Goal: Task Accomplishment & Management: Use online tool/utility

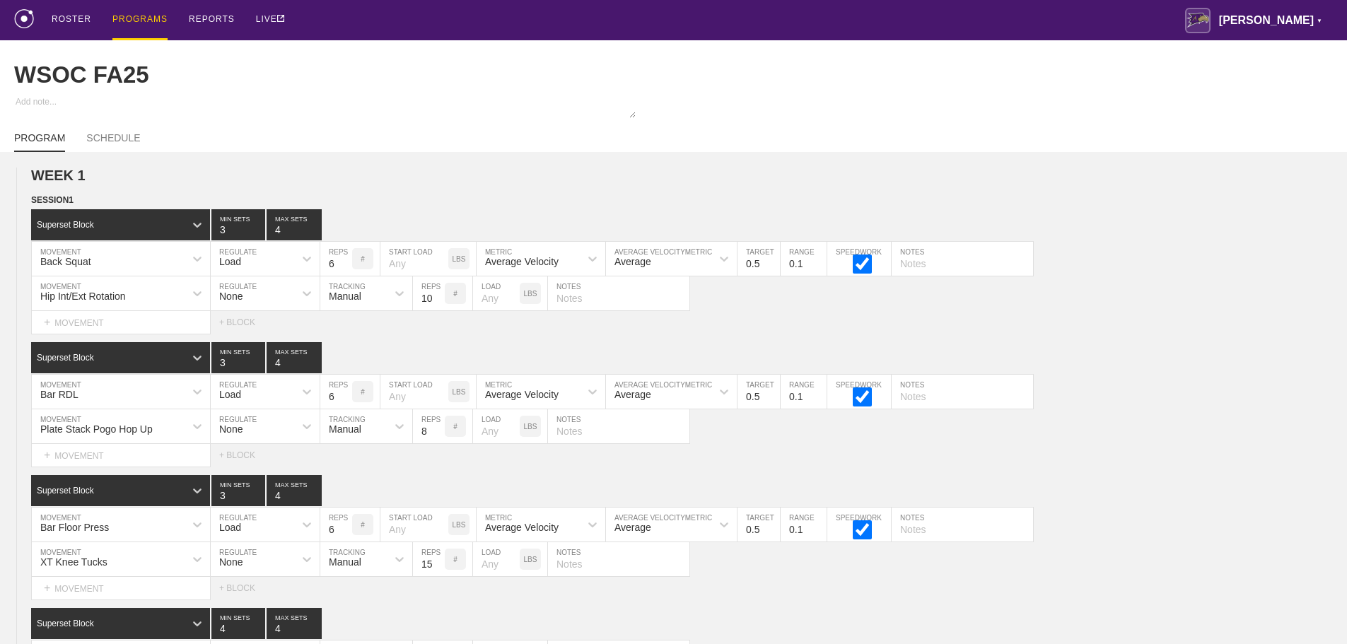
click at [131, 13] on div "PROGRAMS" at bounding box center [139, 20] width 55 height 40
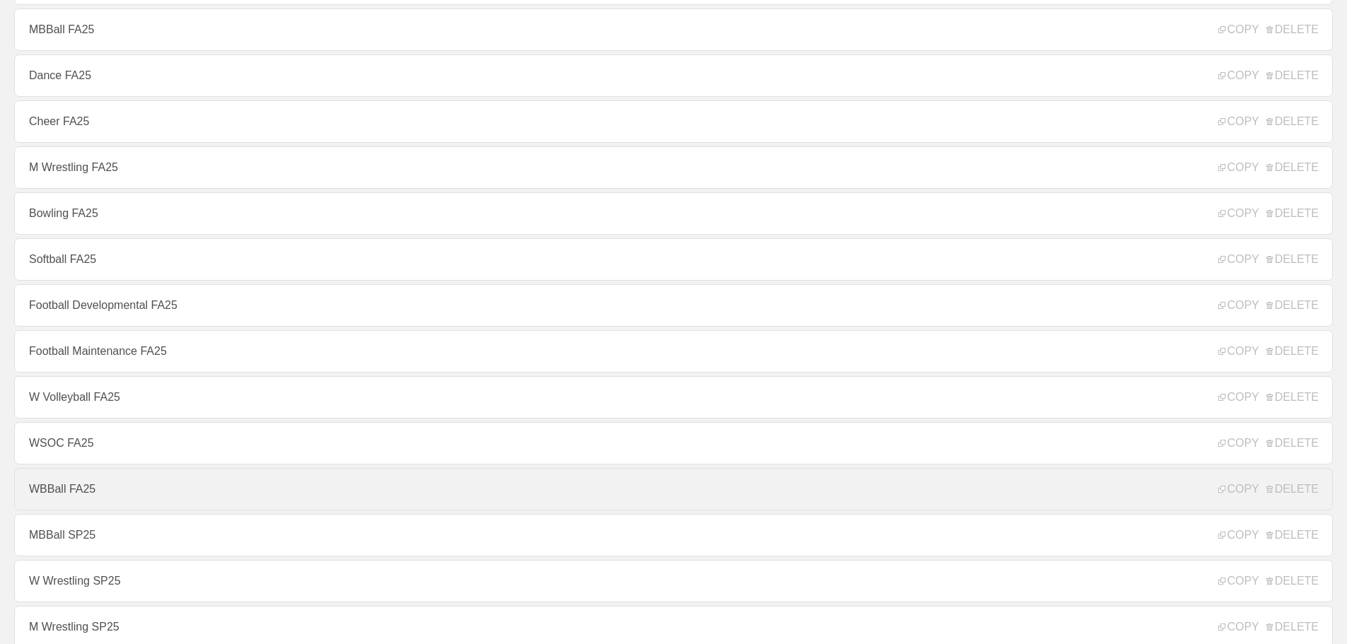
scroll to position [283, 0]
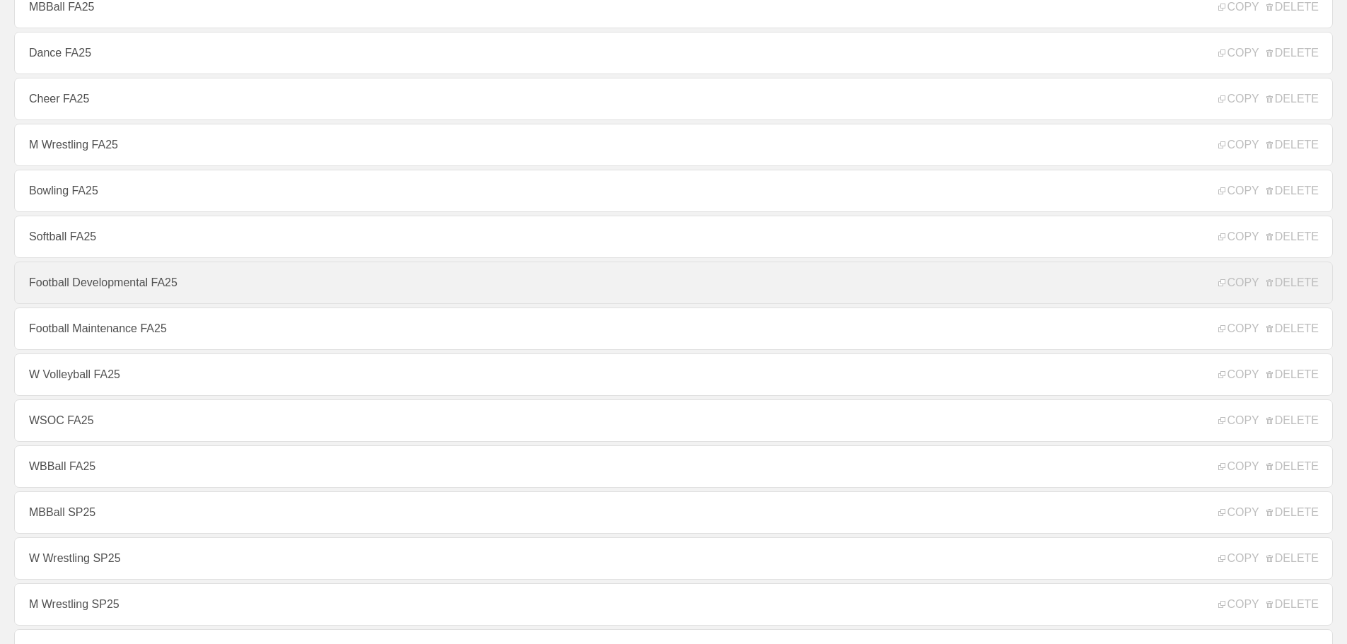
click at [88, 286] on link "Football Developmental FA25" at bounding box center [673, 283] width 1318 height 42
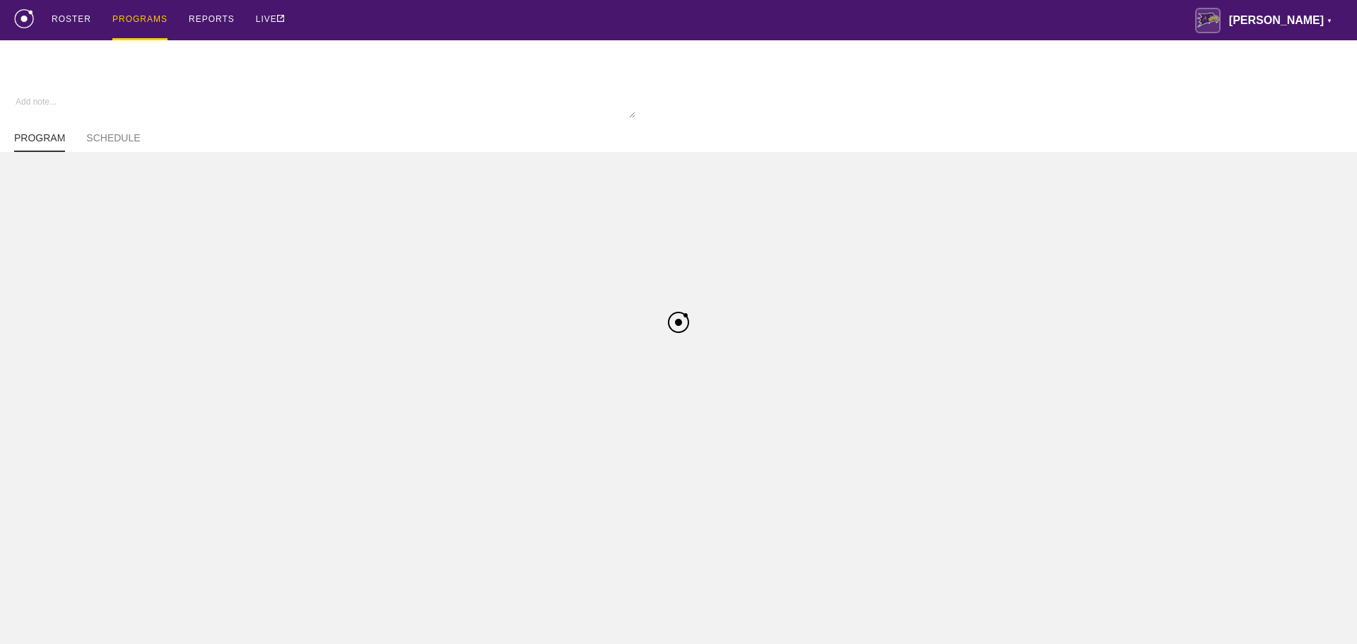
type textarea "x"
type input "Football Developmental FA25"
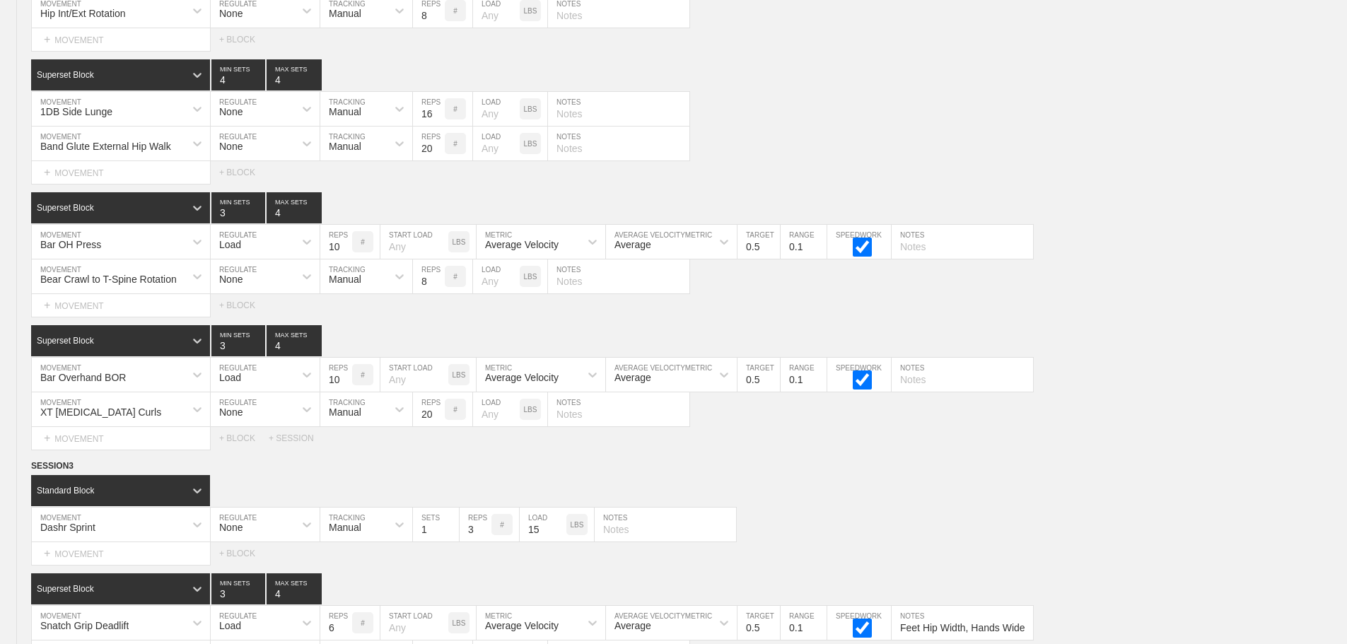
scroll to position [9677, 0]
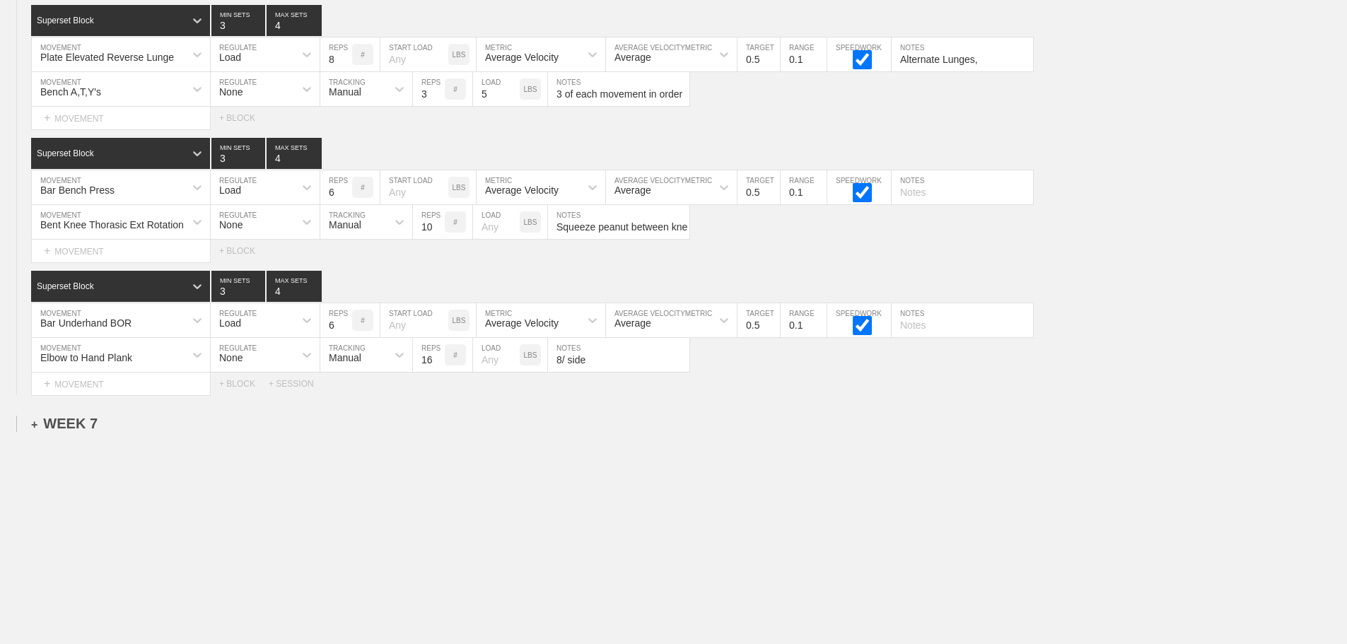
click at [64, 430] on div "+ WEEK 7" at bounding box center [64, 424] width 66 height 16
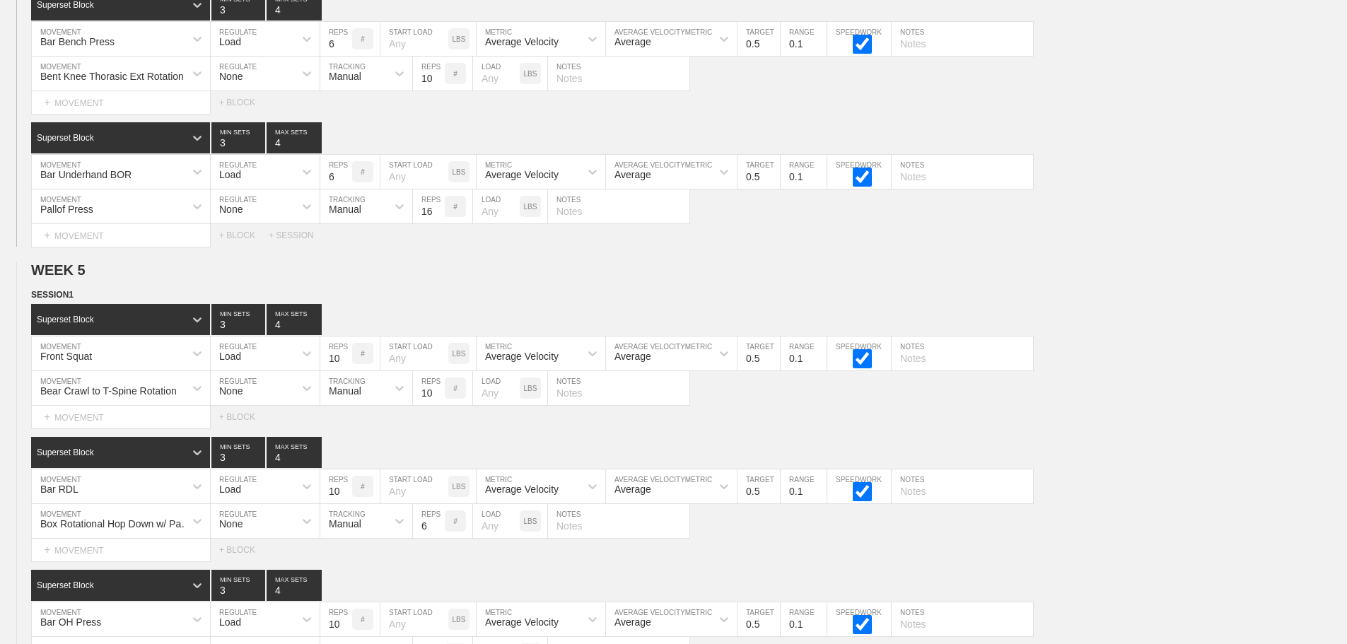
scroll to position [6284, 0]
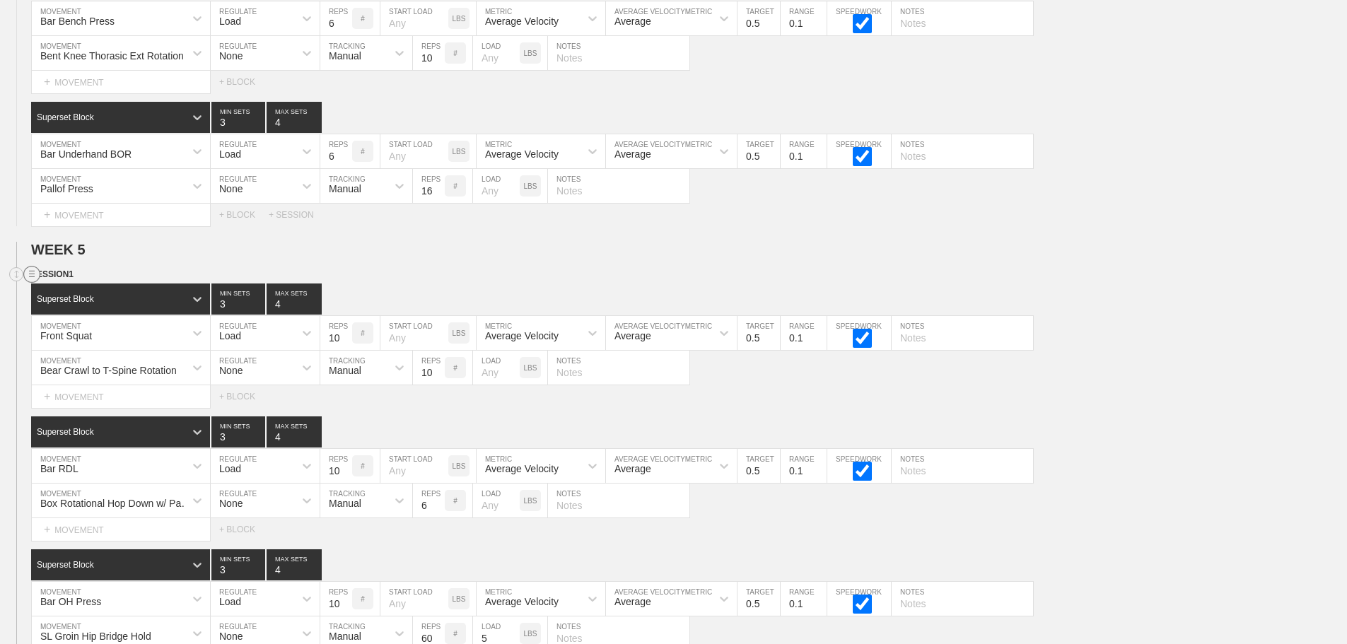
click at [33, 283] on circle at bounding box center [32, 274] width 16 height 16
click at [78, 301] on div "DUPLICATE" at bounding box center [98, 301] width 113 height 21
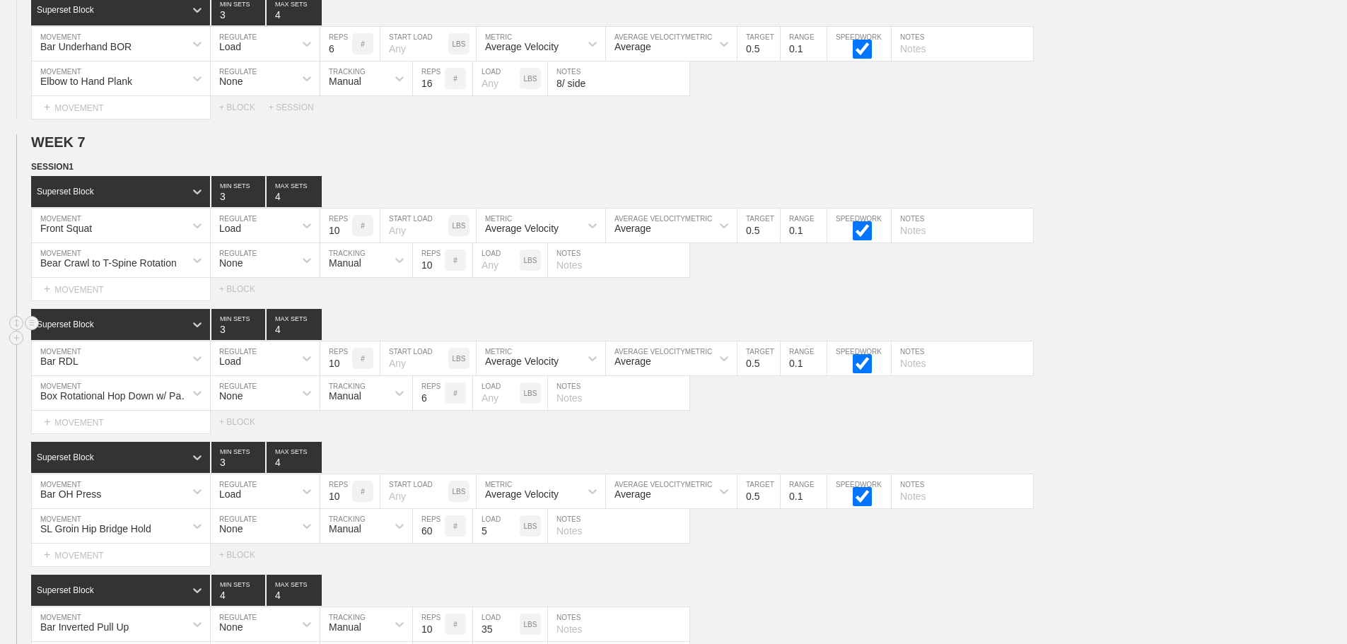
scroll to position [9948, 0]
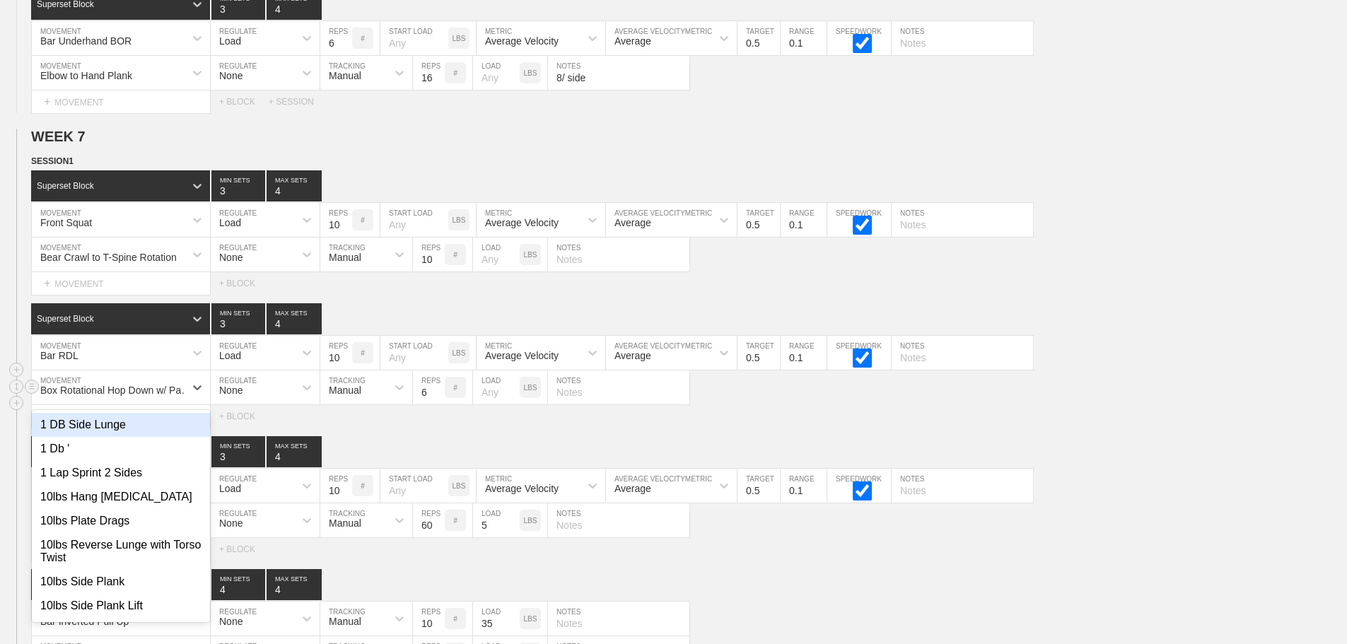
click at [122, 396] on div "Box Rotational Hop Down w/ Pause" at bounding box center [116, 390] width 153 height 11
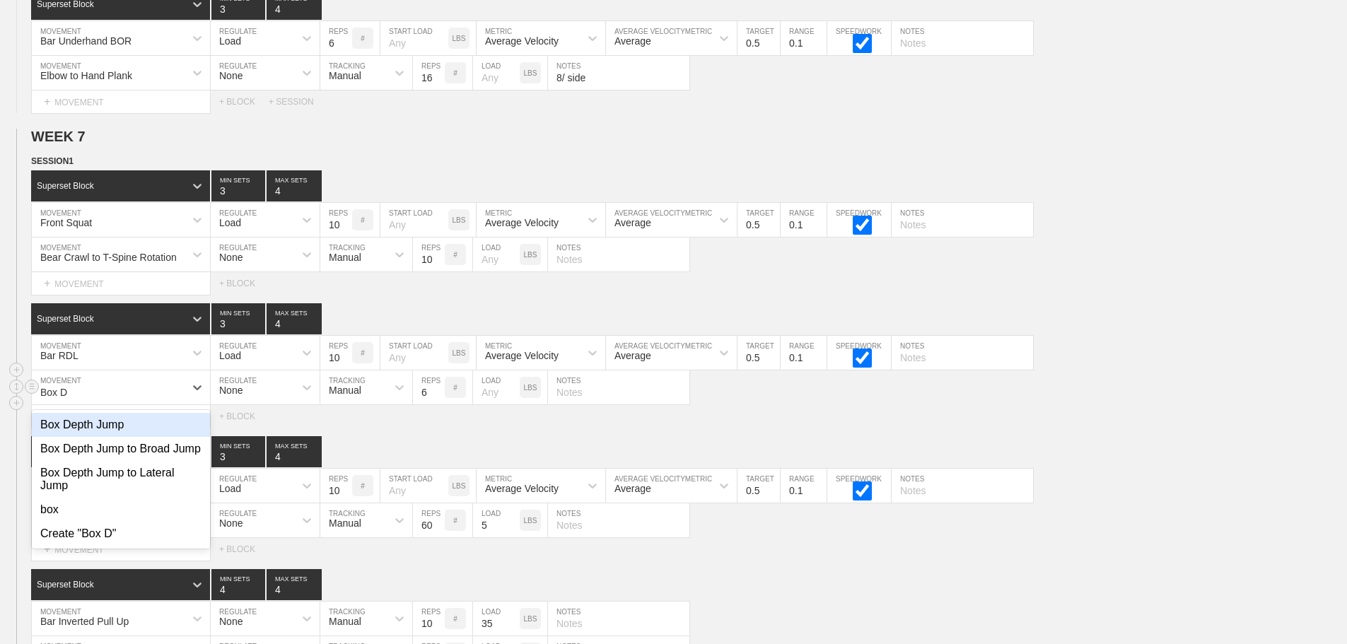
type input "Box De"
click at [113, 434] on div "Box Depth Jump" at bounding box center [121, 425] width 178 height 24
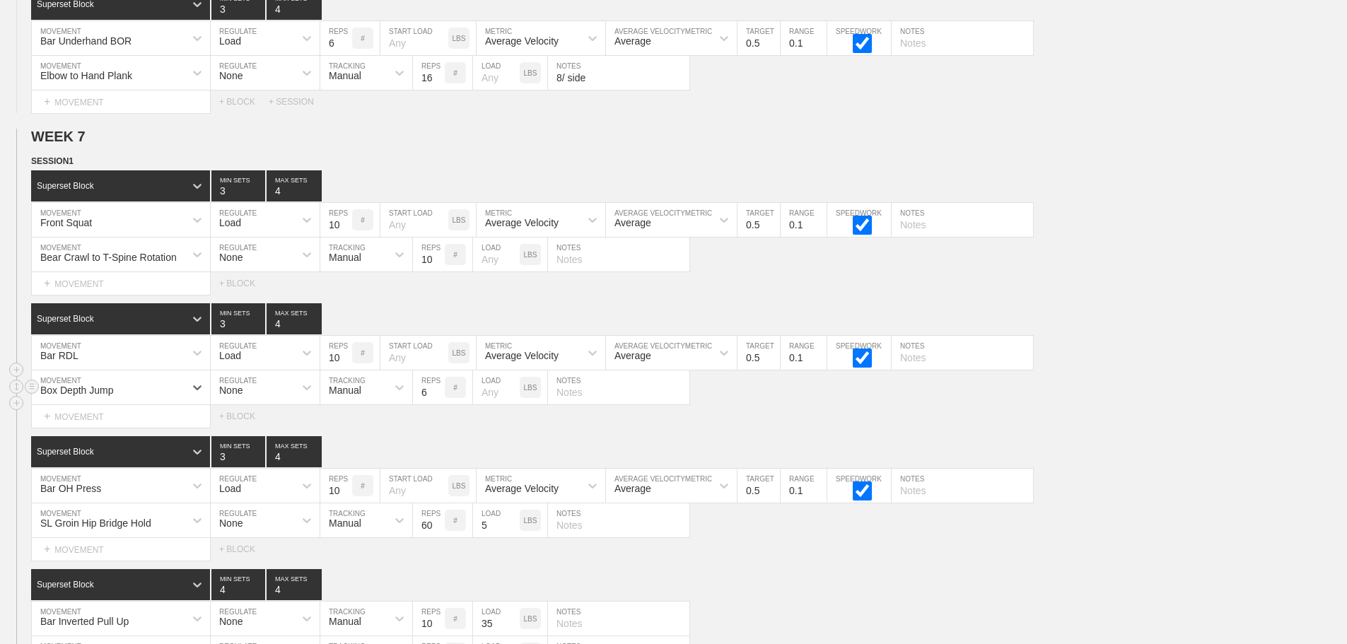
click at [421, 404] on input "6" at bounding box center [429, 387] width 32 height 34
type input "3"
type input "4"
click at [772, 405] on div "Box Depth Jump MOVEMENT None REGULATE Manual TRACKING 4 REPS # LOAD LBS NOTES" at bounding box center [673, 387] width 1347 height 35
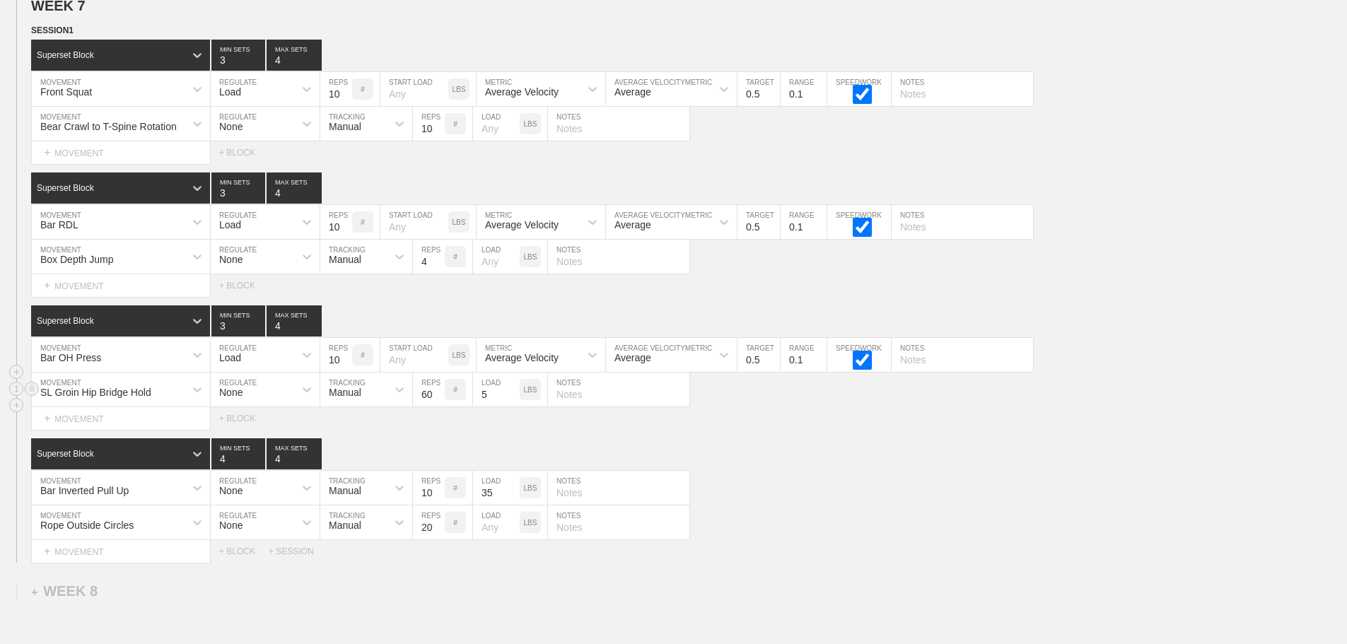
scroll to position [10089, 0]
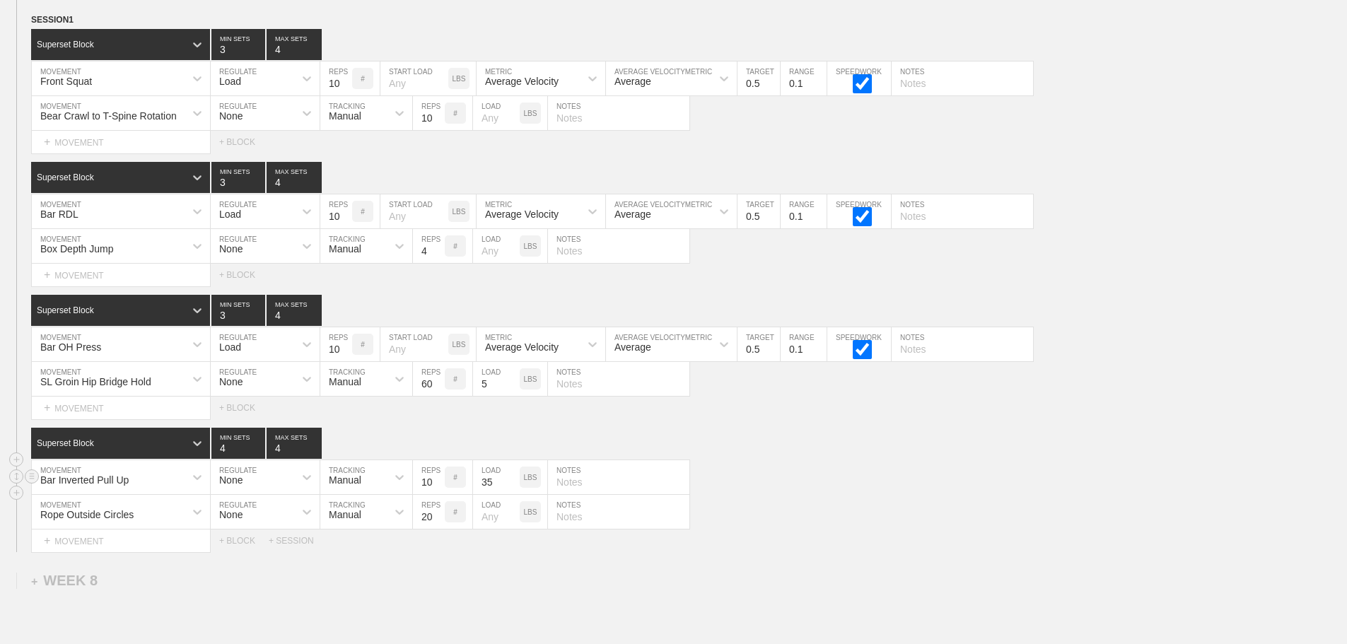
click at [483, 493] on input "35" at bounding box center [496, 477] width 47 height 34
type input "45"
click at [580, 396] on input "text" at bounding box center [618, 379] width 141 height 34
type input "30sec/side"
click at [589, 262] on input "text" at bounding box center [618, 246] width 141 height 34
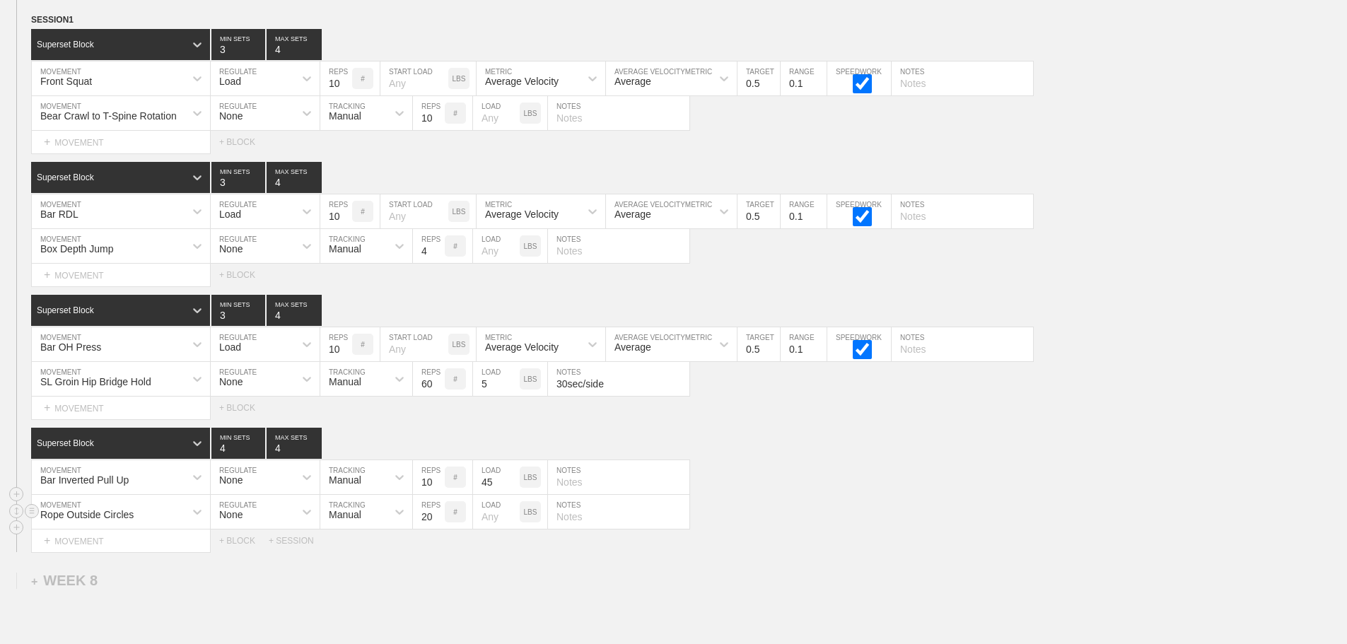
click at [427, 529] on input "20" at bounding box center [429, 512] width 32 height 34
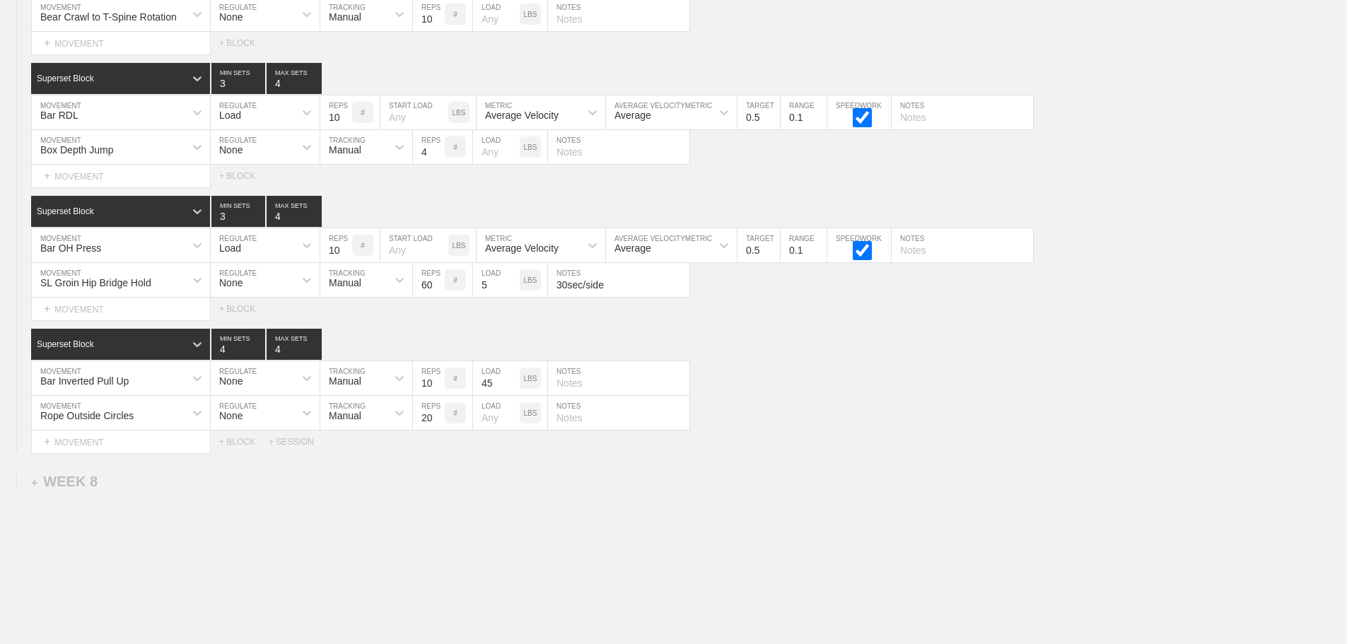
scroll to position [10257, 0]
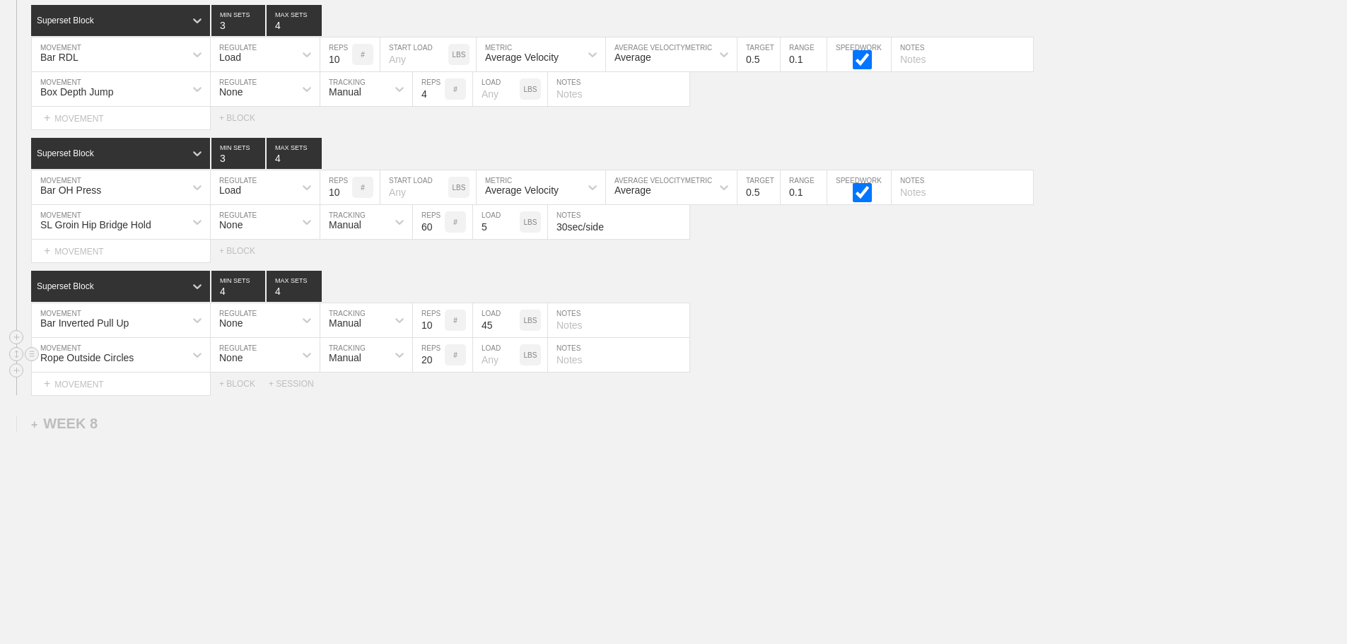
click at [140, 359] on div "Rope Outside Circles" at bounding box center [108, 355] width 153 height 24
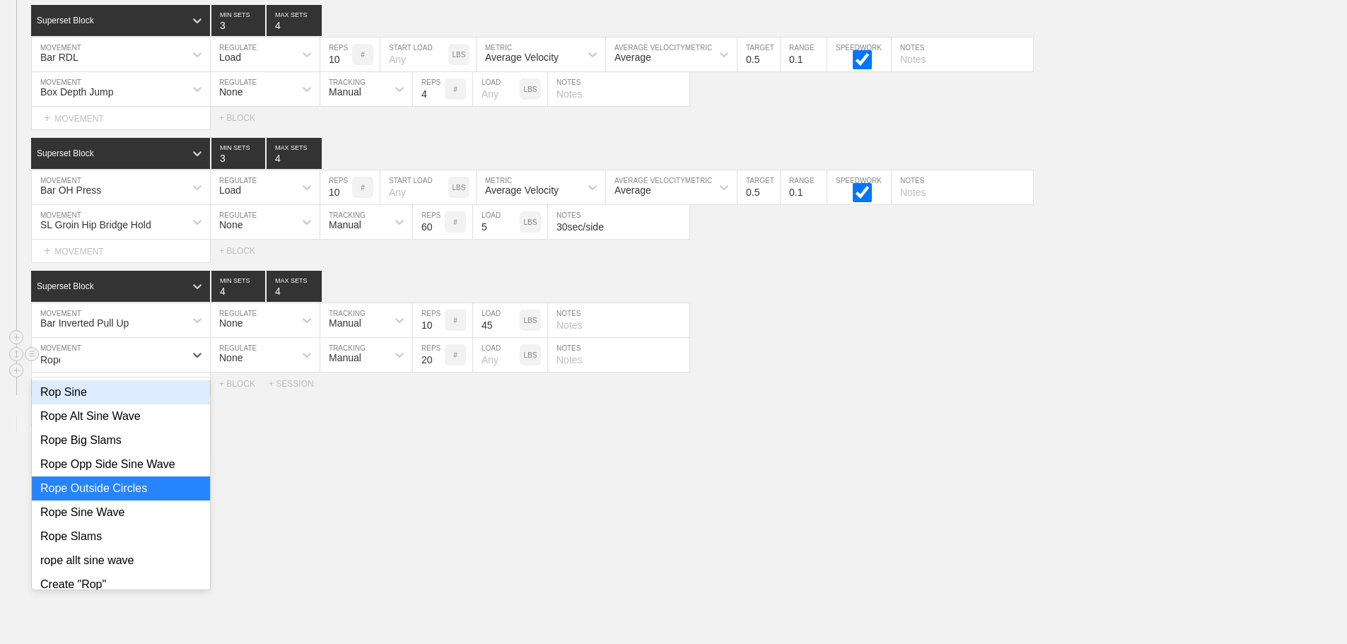
type input "Rope"
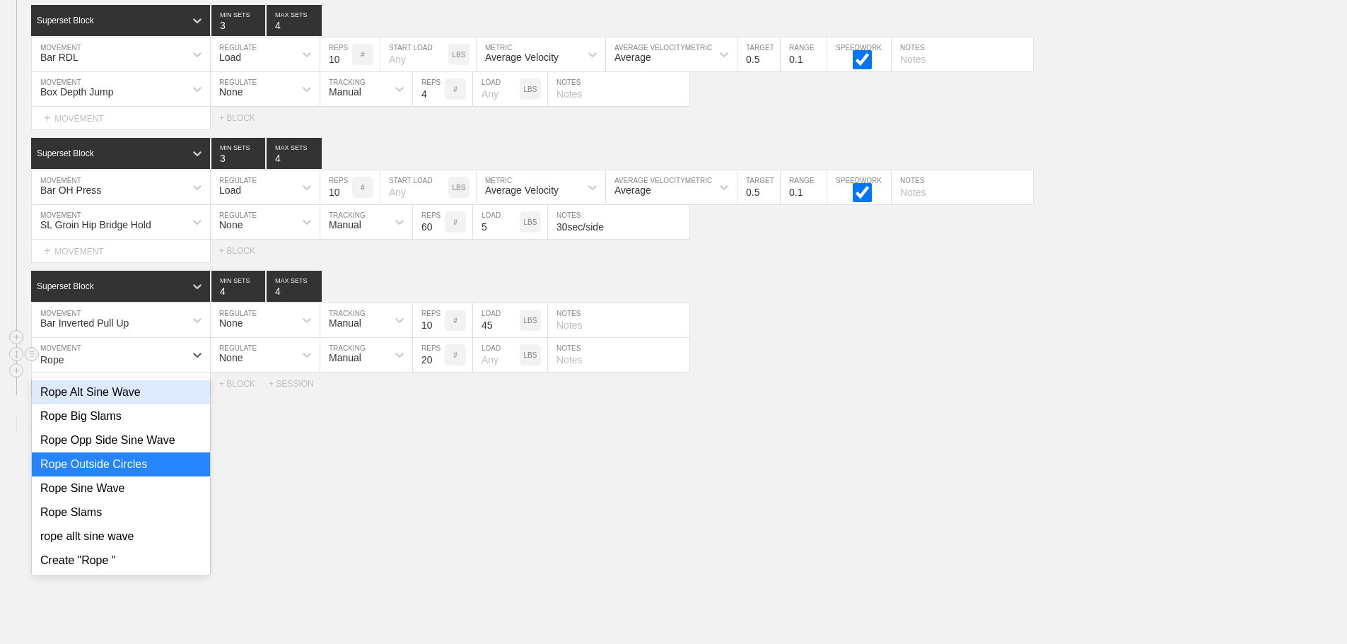
click at [111, 392] on div "Rope Alt Sine Wave" at bounding box center [121, 392] width 178 height 24
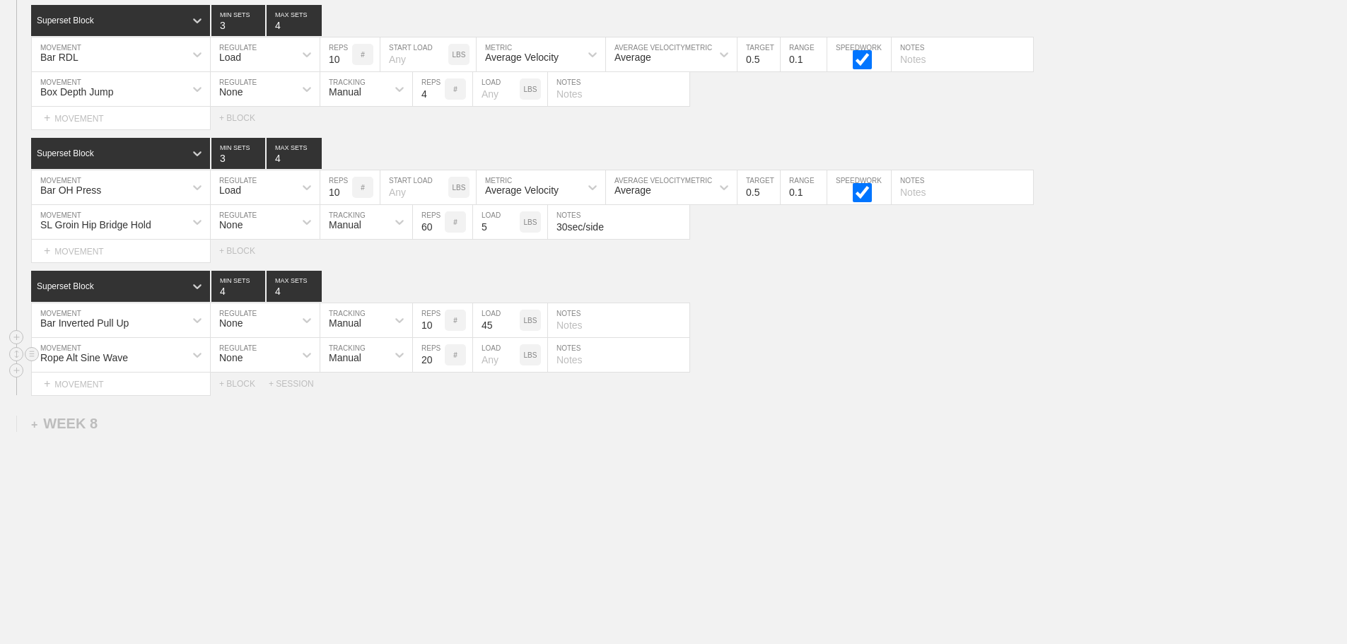
click at [428, 365] on input "20" at bounding box center [429, 355] width 32 height 34
type input "50"
click at [593, 365] on input "text" at bounding box center [618, 355] width 141 height 34
type input "25/side"
click at [875, 344] on div "Rope Alt Sine Wave MOVEMENT None REGULATE Manual TRACKING 50 REPS # LOAD LBS 25…" at bounding box center [673, 355] width 1347 height 35
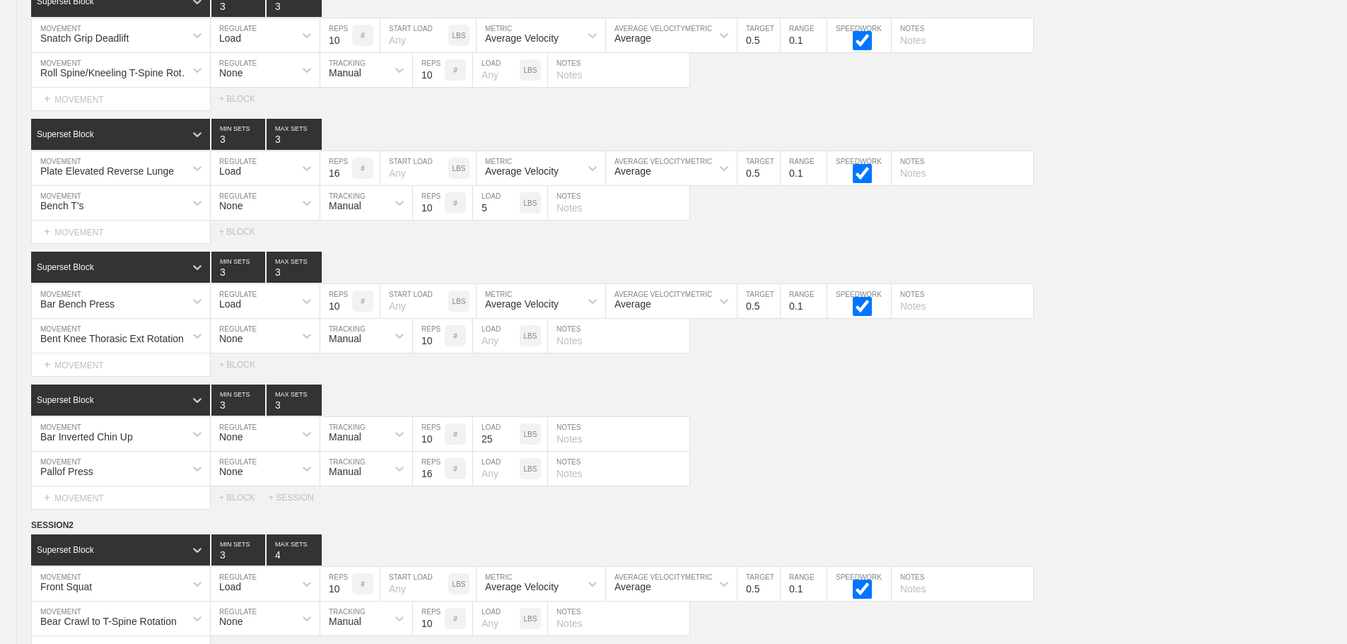
scroll to position [0, 0]
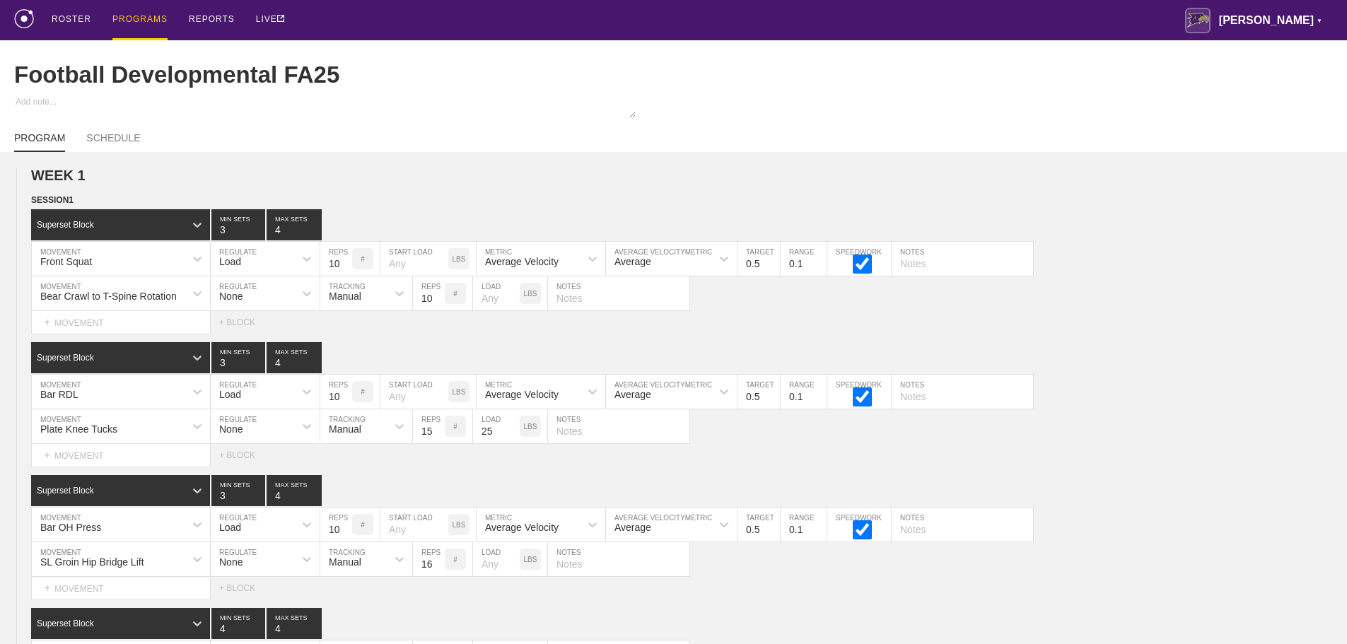
click at [136, 18] on div "PROGRAMS" at bounding box center [139, 20] width 55 height 40
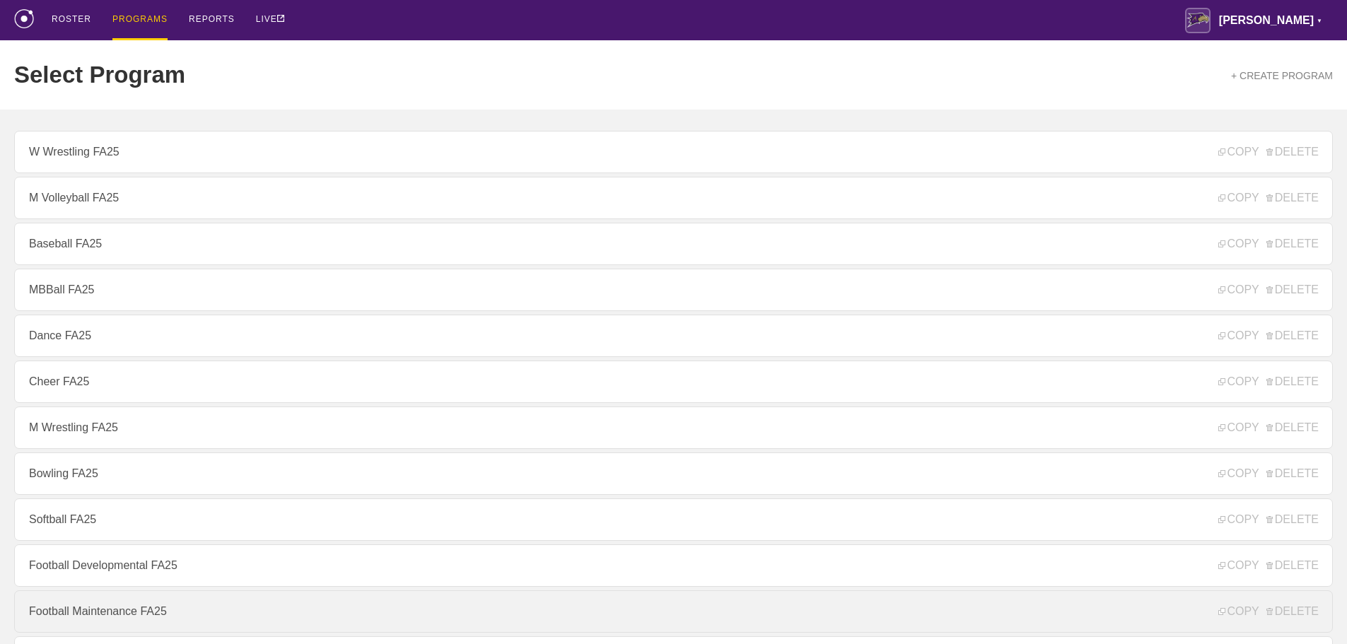
click at [106, 622] on link "Football Maintenance FA25" at bounding box center [673, 611] width 1318 height 42
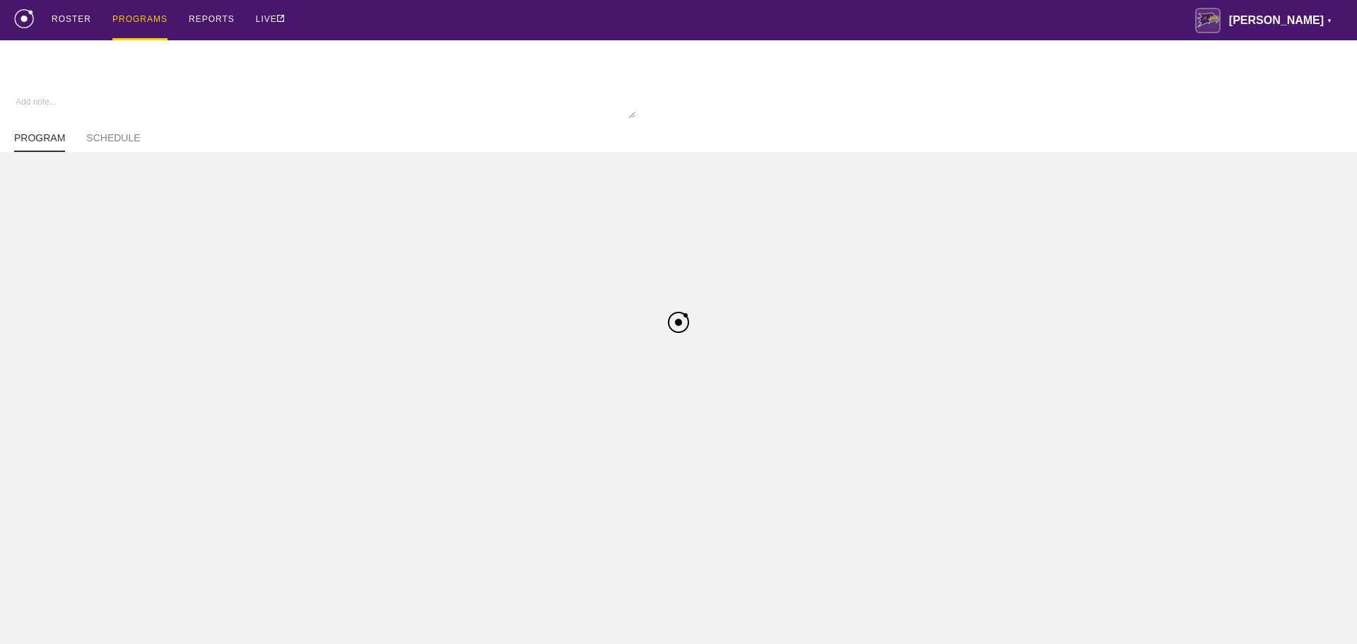
type textarea "x"
type input "Football Maintenance FA25"
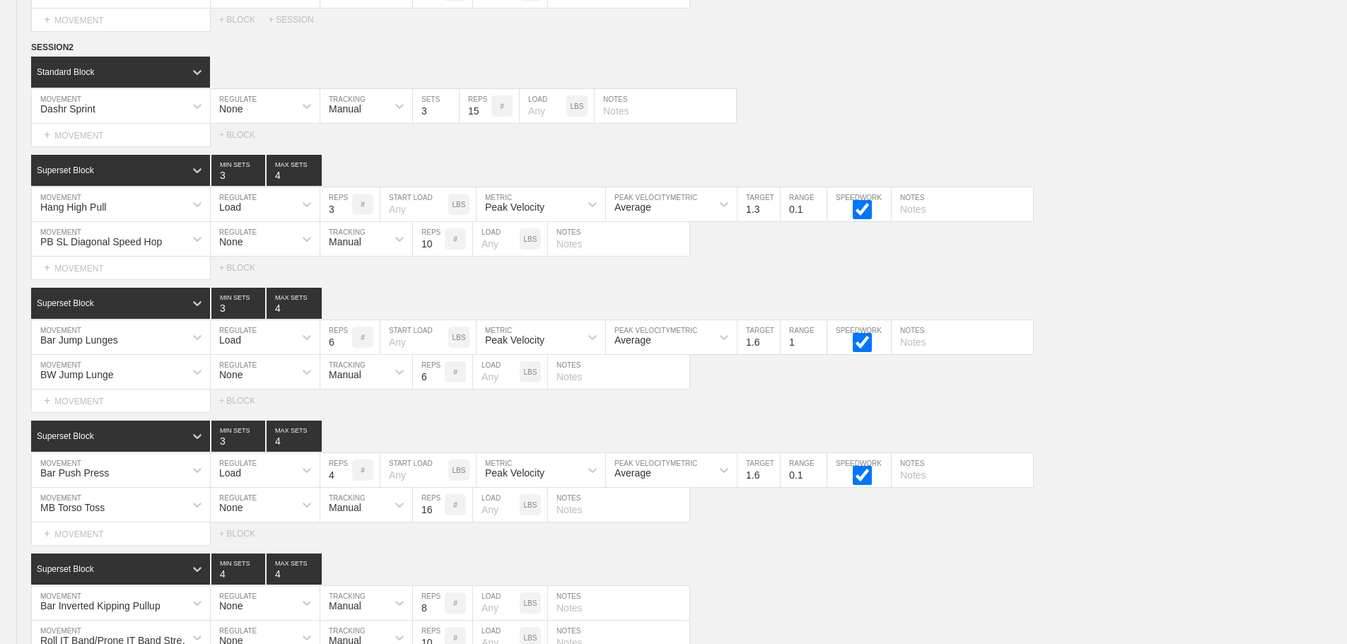
scroll to position [8934, 0]
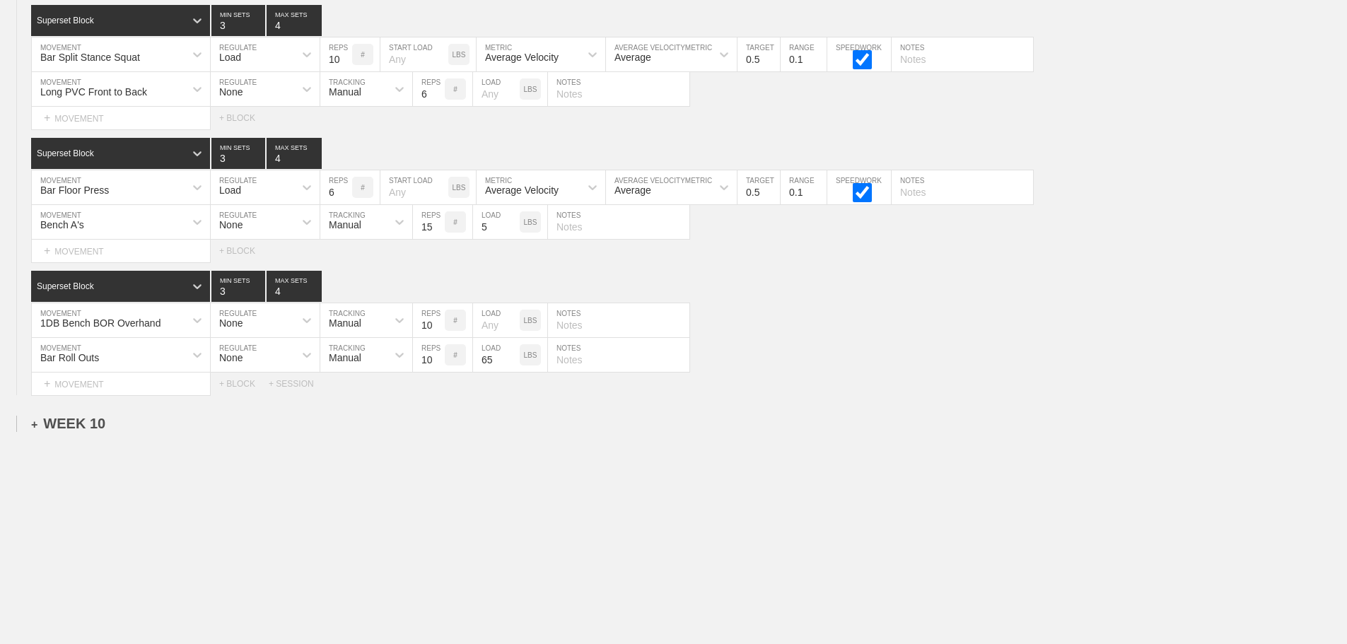
click at [76, 423] on div "+ WEEK 10" at bounding box center [68, 424] width 74 height 16
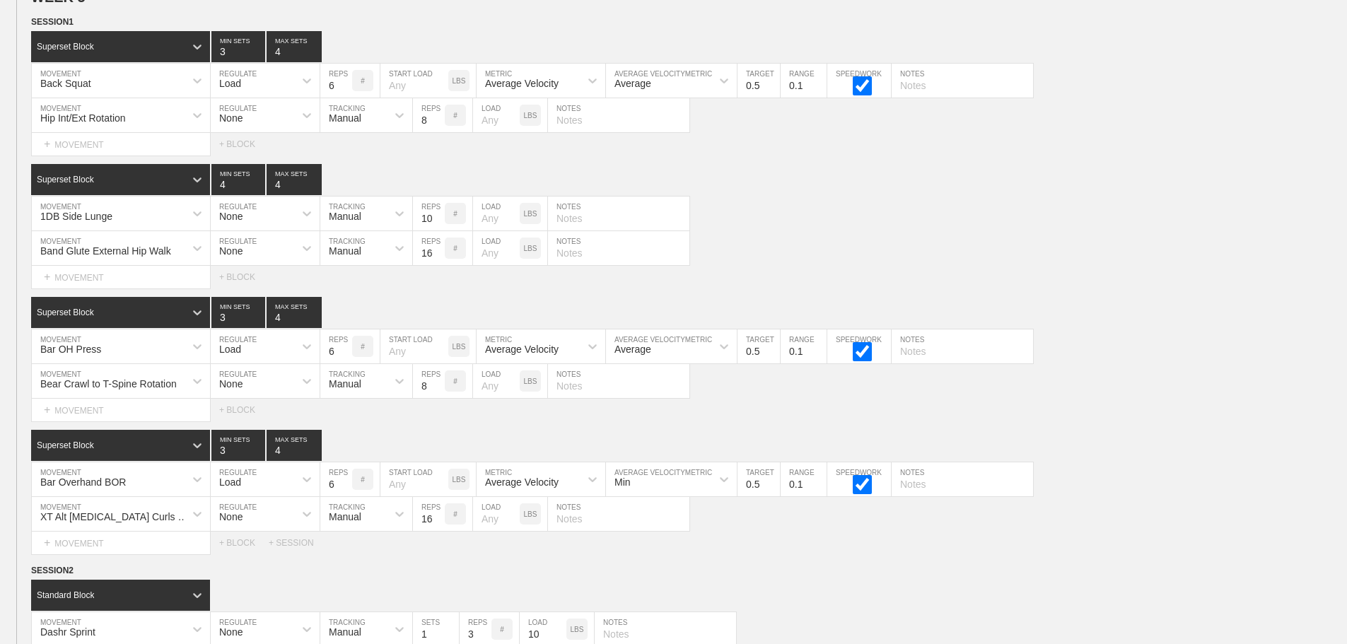
scroll to position [4481, 0]
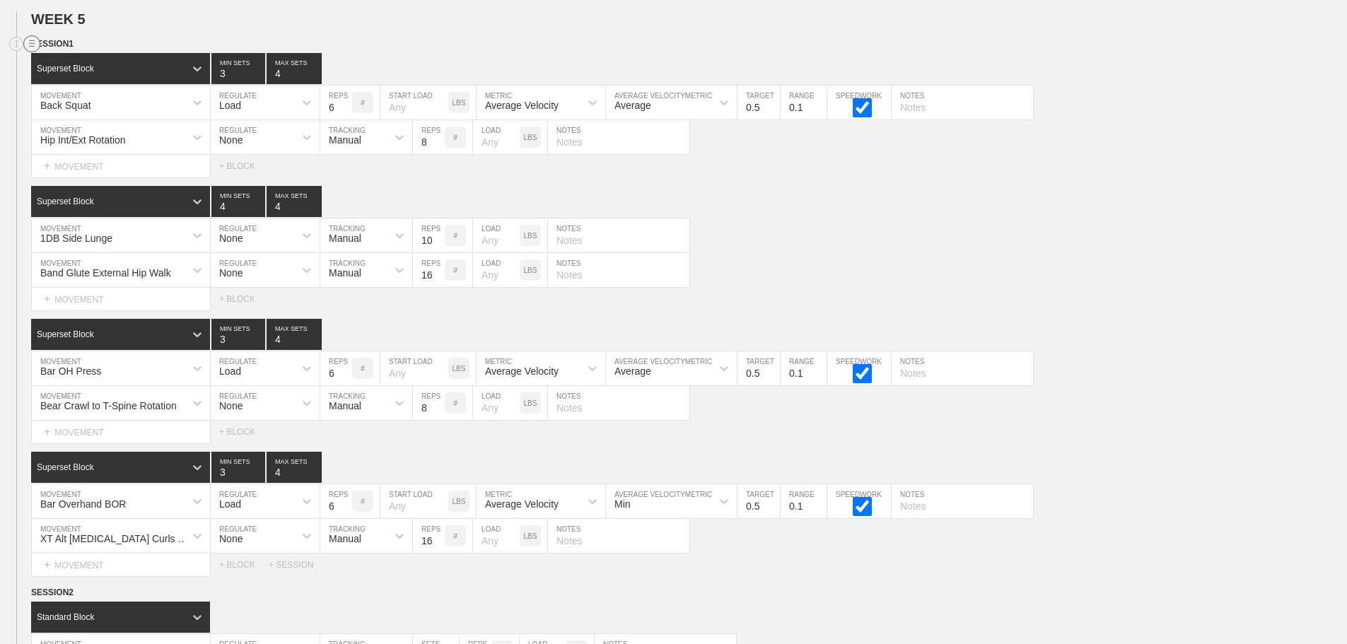
click at [30, 52] on circle at bounding box center [32, 44] width 16 height 16
click at [76, 72] on div "DUPLICATE" at bounding box center [98, 70] width 113 height 21
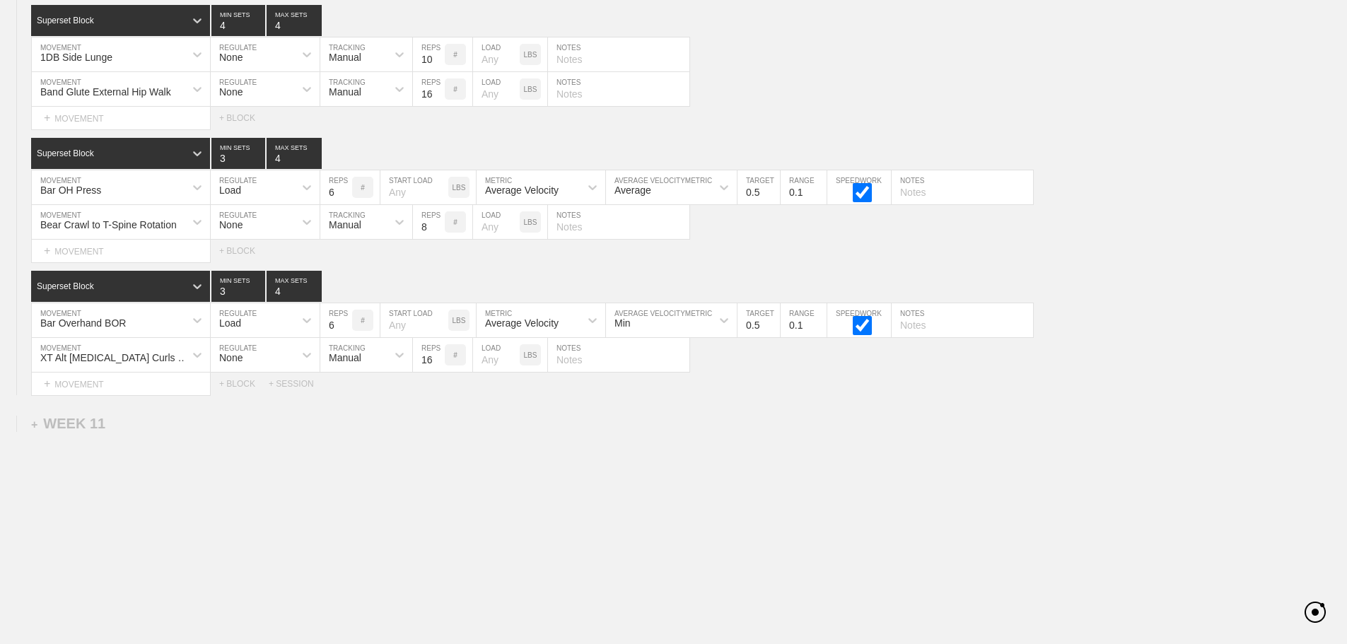
scroll to position [8975, 0]
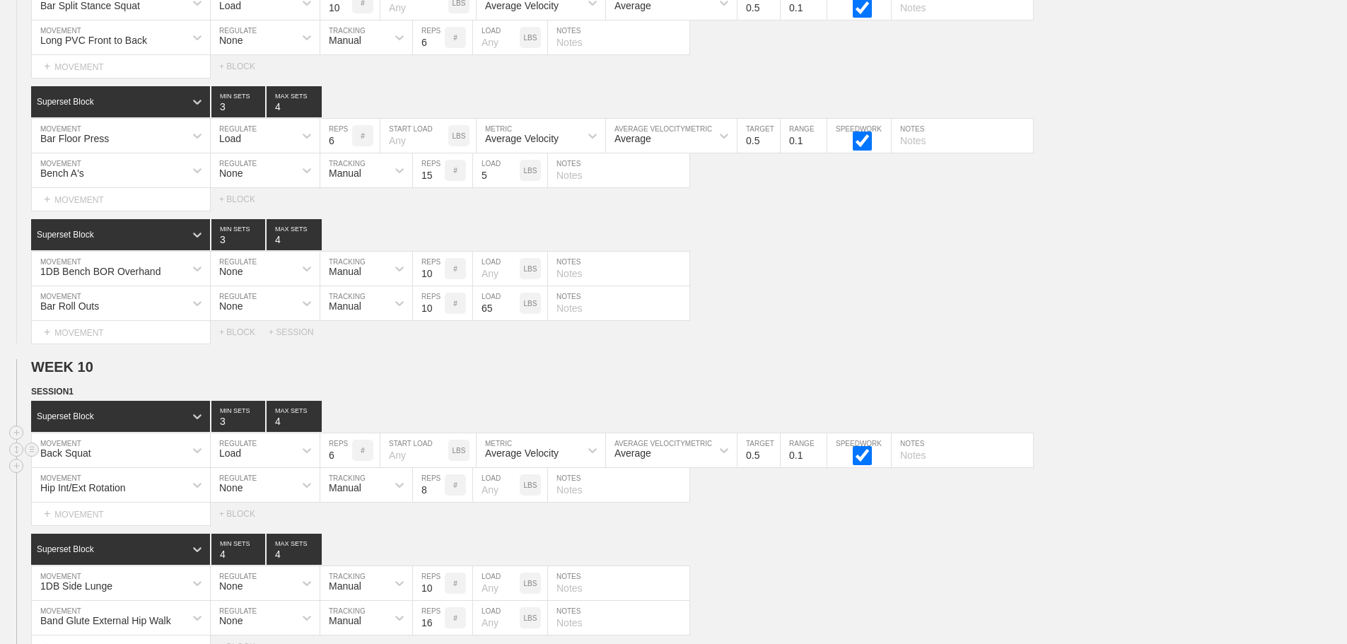
click at [333, 467] on input "6" at bounding box center [336, 450] width 32 height 34
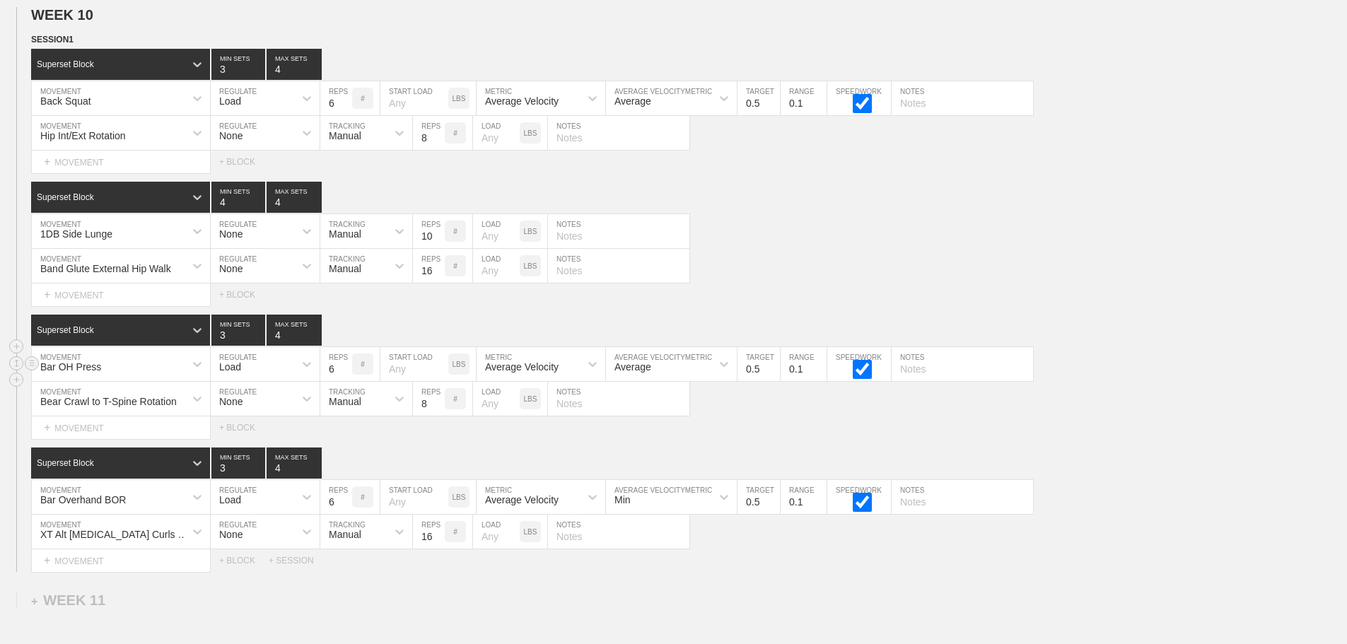
scroll to position [9329, 0]
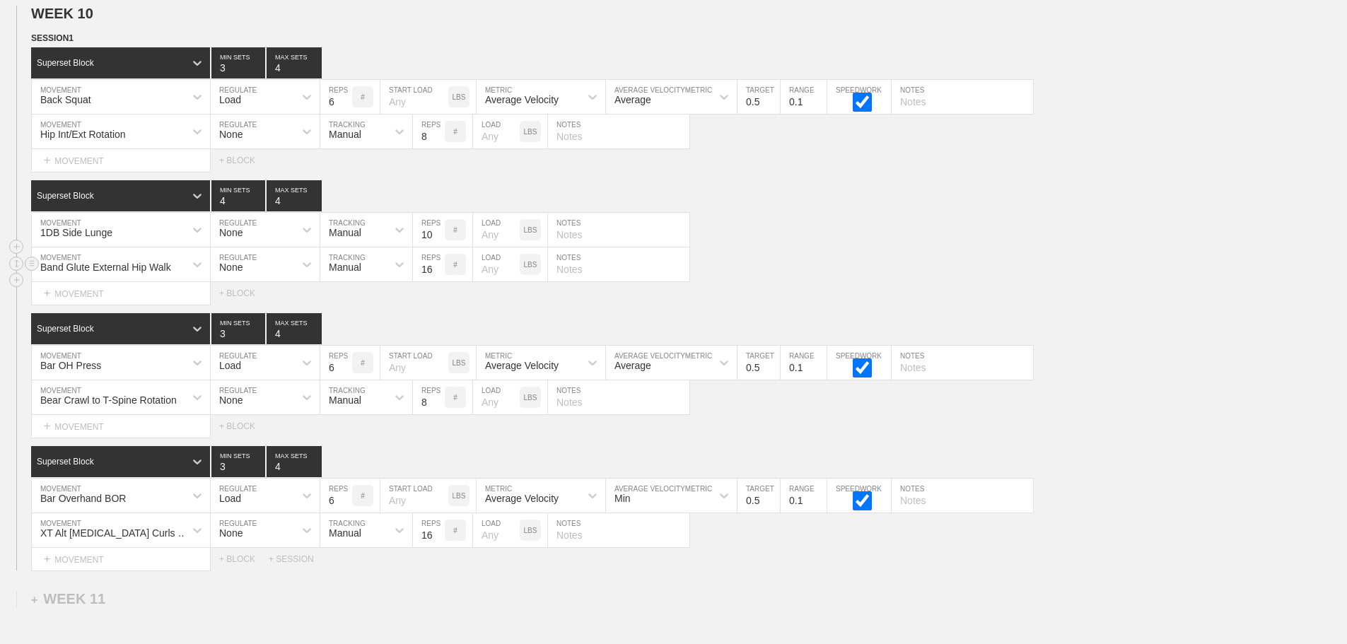
click at [606, 281] on input "text" at bounding box center [618, 264] width 141 height 34
type input "8/side"
click at [618, 145] on input "text" at bounding box center [618, 132] width 141 height 34
type input "4/side"
click at [618, 414] on input "text" at bounding box center [618, 397] width 141 height 34
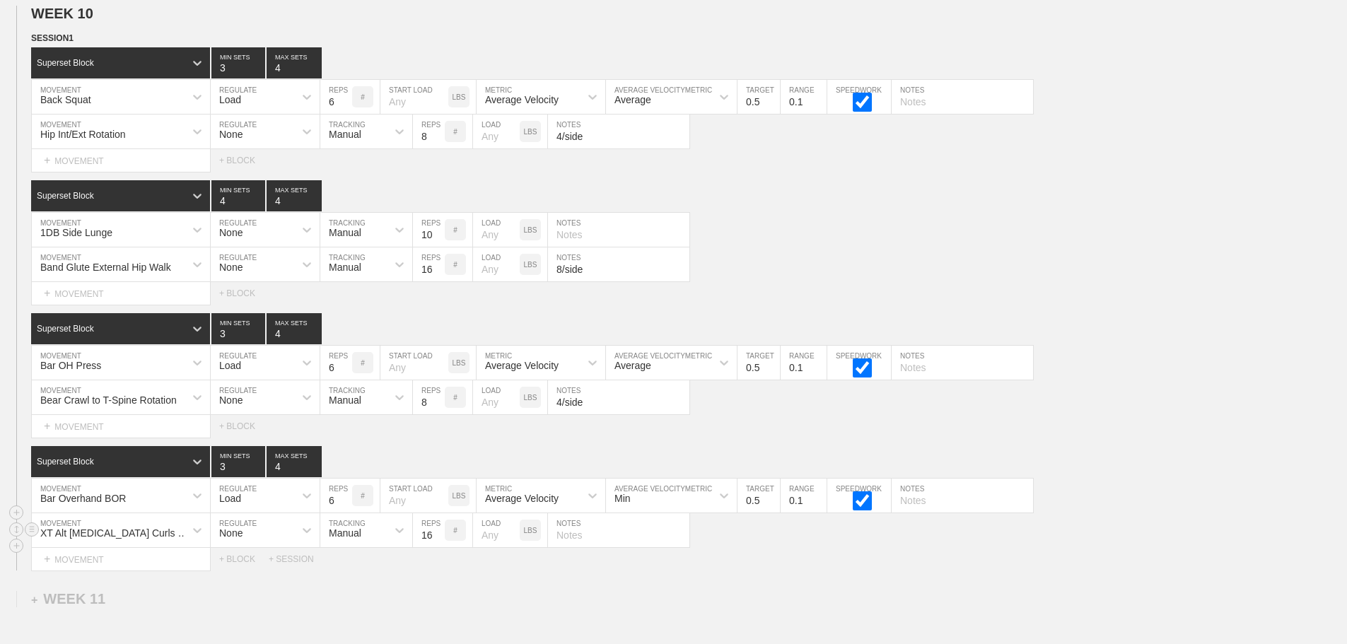
type input "4/side"
click at [126, 546] on div "XT Alt [MEDICAL_DATA] Curls March" at bounding box center [121, 530] width 178 height 34
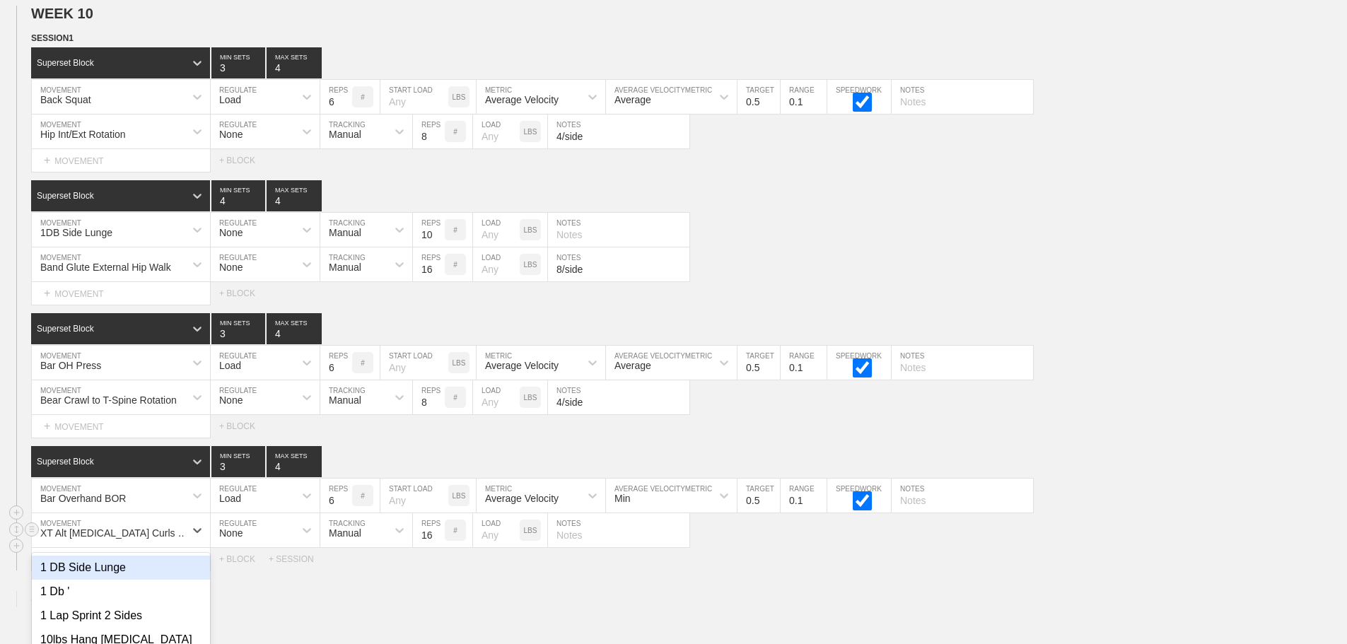
scroll to position [9466, 0]
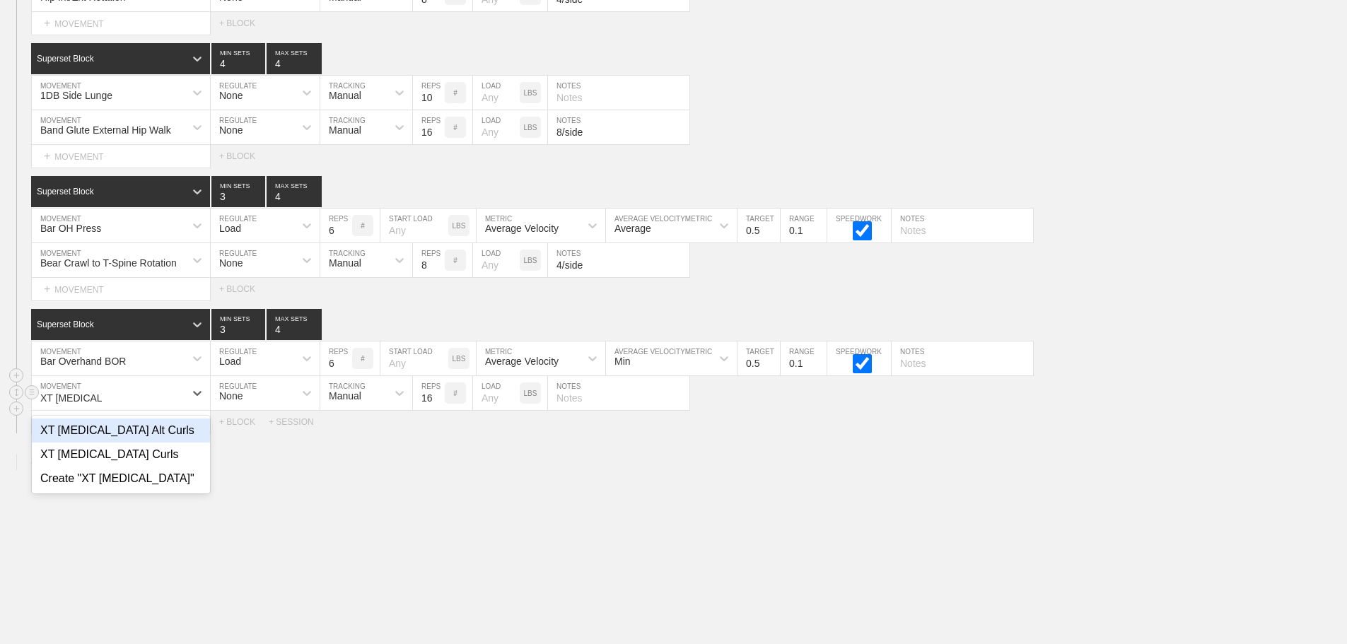
type input "XT [MEDICAL_DATA]"
click at [117, 467] on div "XT [MEDICAL_DATA] Curls" at bounding box center [121, 455] width 178 height 24
click at [416, 406] on input "16" at bounding box center [429, 393] width 32 height 34
type input "15"
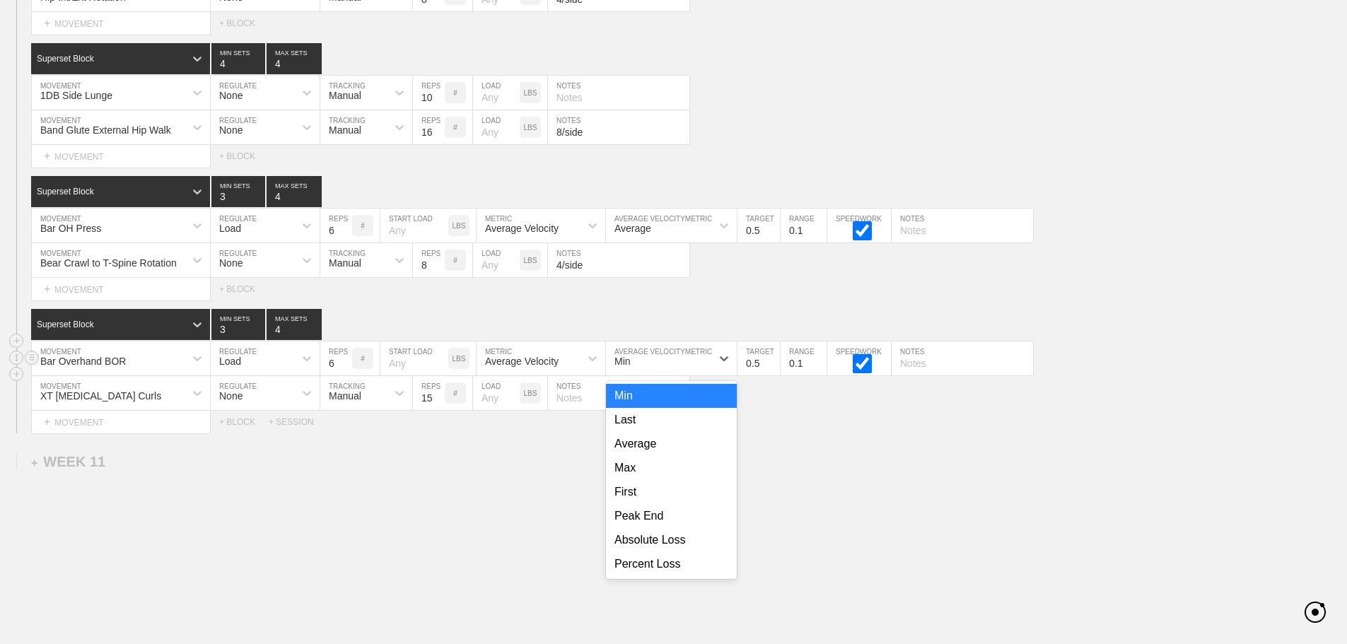
click at [655, 370] on div "Min" at bounding box center [658, 358] width 105 height 24
click at [650, 452] on div "Average" at bounding box center [671, 444] width 131 height 24
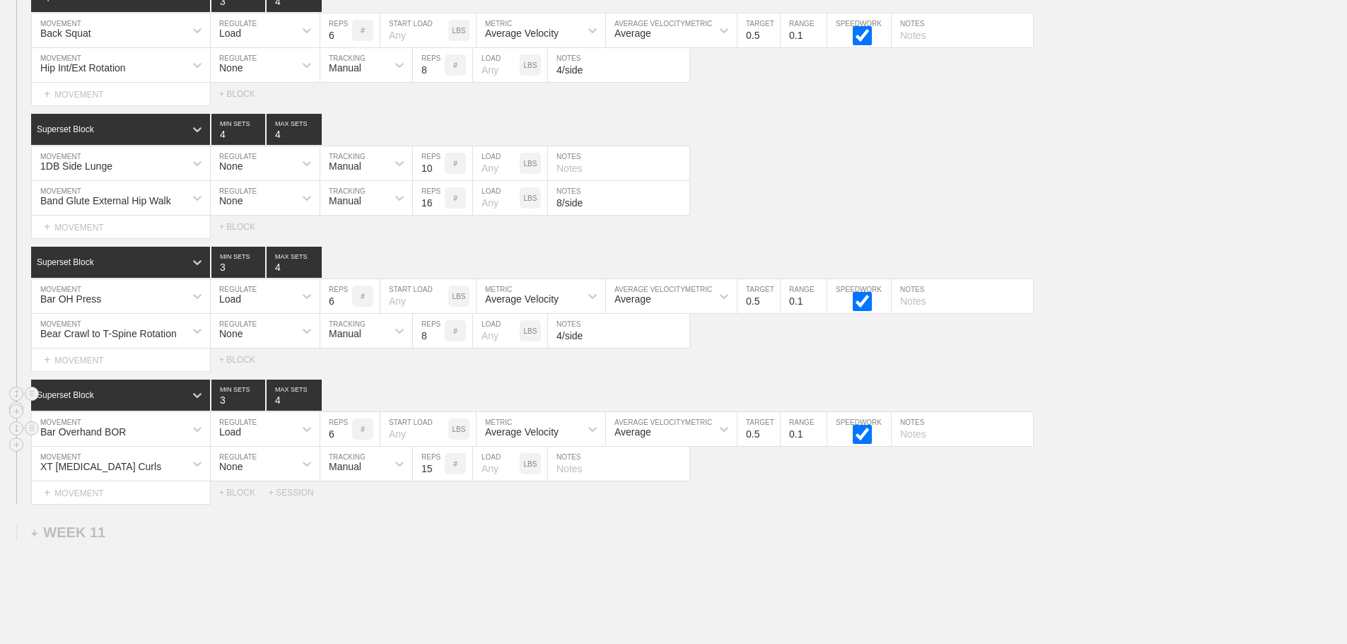
scroll to position [9325, 0]
